Goal: Task Accomplishment & Management: Complete application form

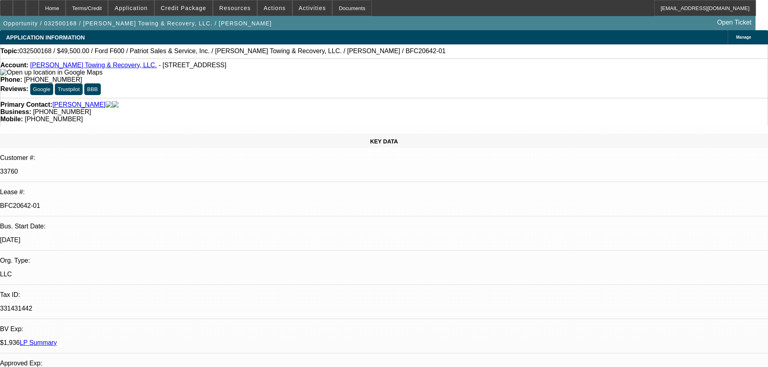
select select "0"
select select "0.1"
select select "4"
select select "0"
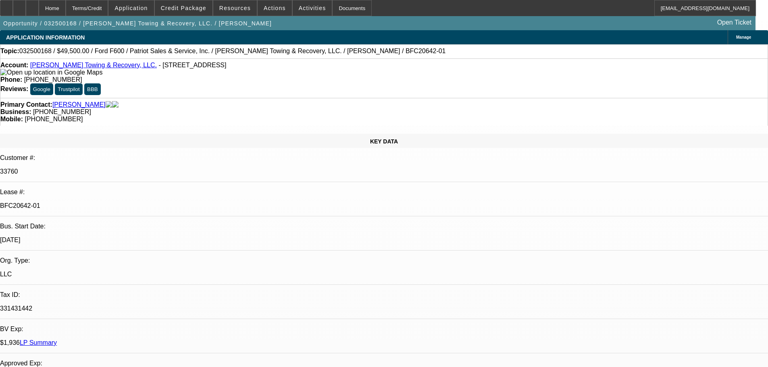
select select "0"
select select "0.1"
select select "4"
select select "0"
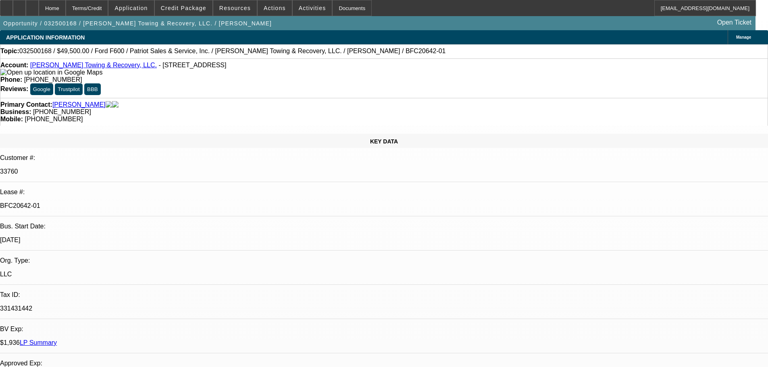
select select "0.1"
select select "4"
select select "0"
select select "0.1"
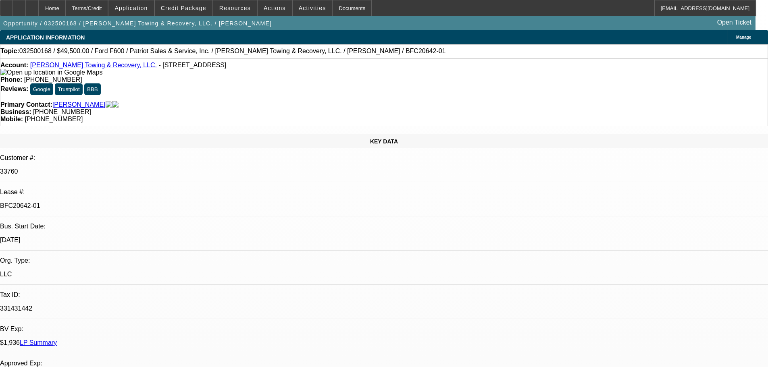
select select "4"
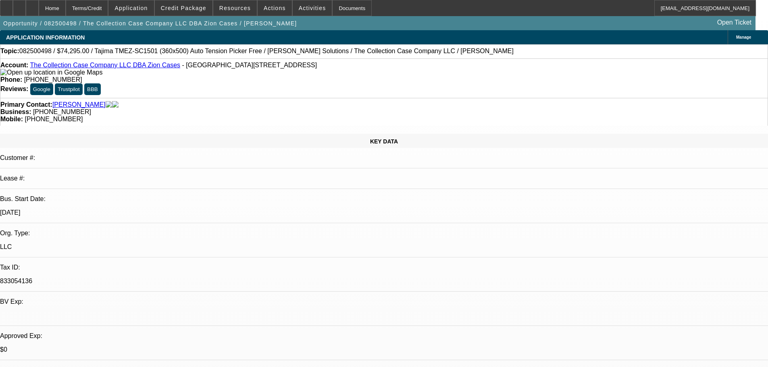
select select "0"
select select "2"
select select "0"
select select "6"
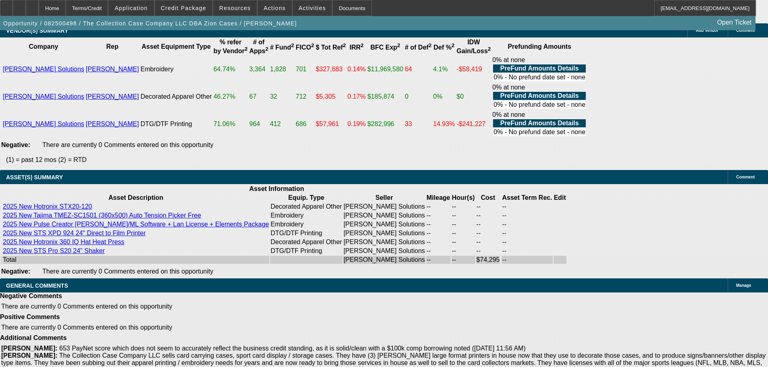
scroll to position [1707, 0]
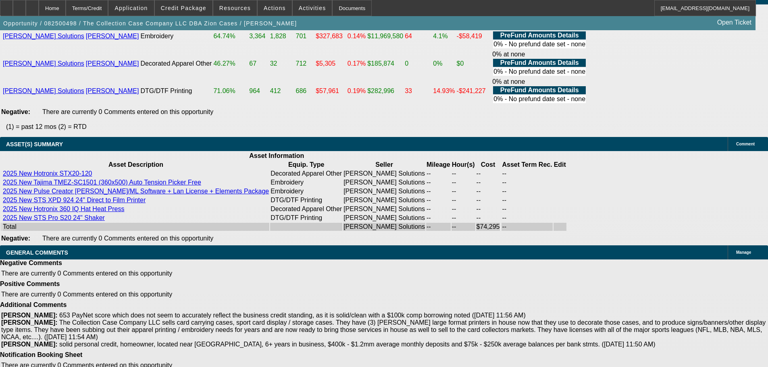
select select "6"
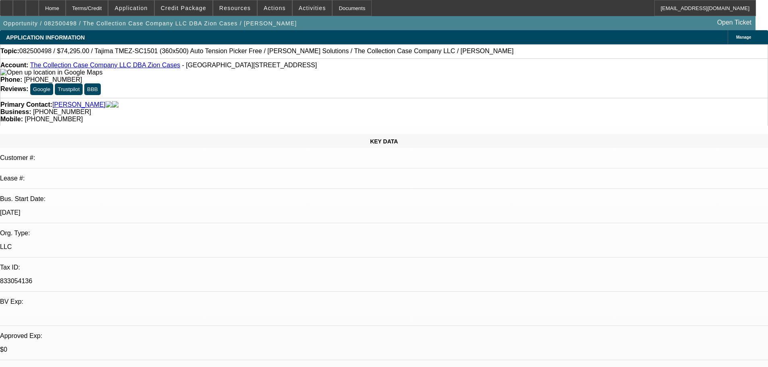
type textarea "LOW RATE AND WEAKER COLLATERAL OK TO SELL 1-OFF 7-9 POINTS - GOOD LUCK"
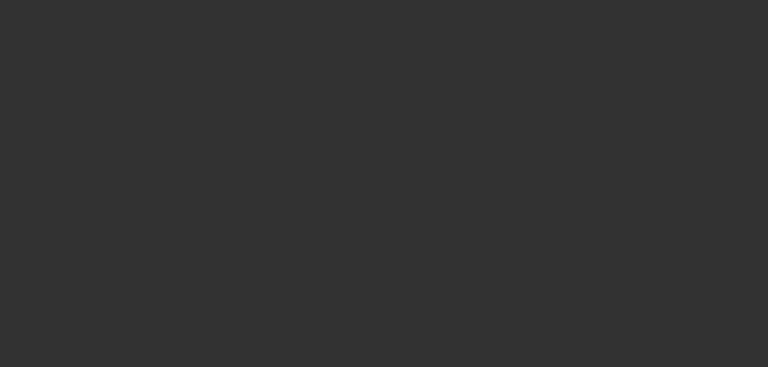
select select "0"
select select "2"
select select "0"
select select "6"
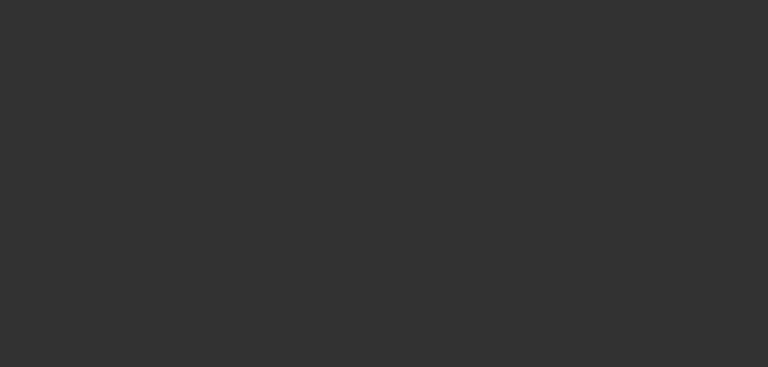
select select "0"
select select "2"
select select "0"
select select "6"
